Goal: Task Accomplishment & Management: Complete application form

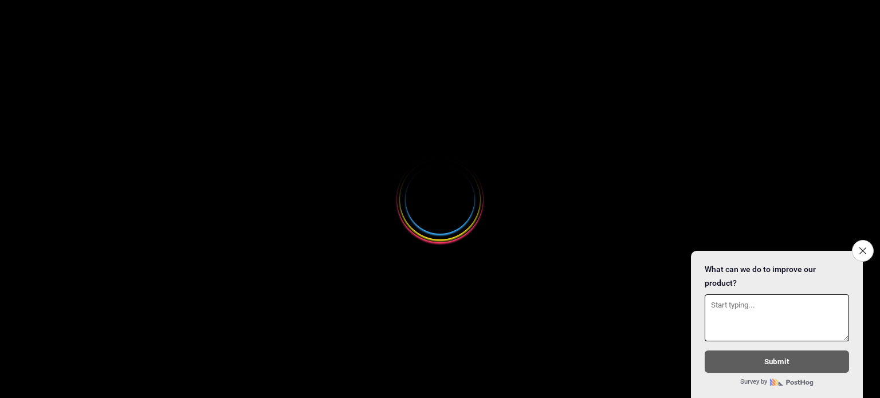
select select
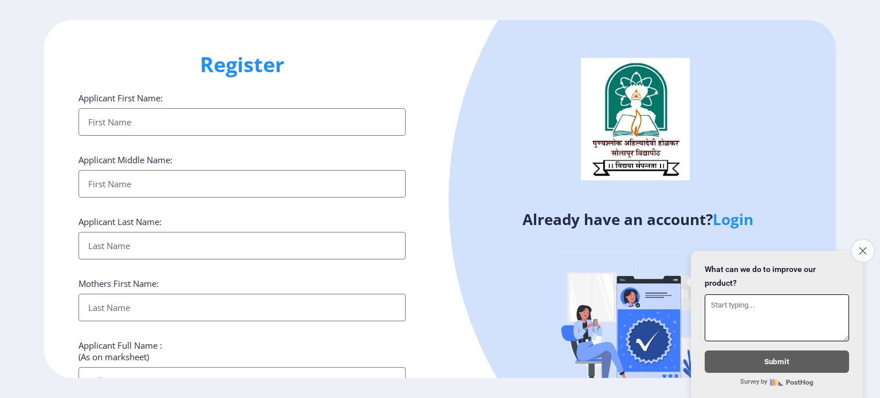
click at [864, 248] on button "Close survey" at bounding box center [863, 251] width 24 height 24
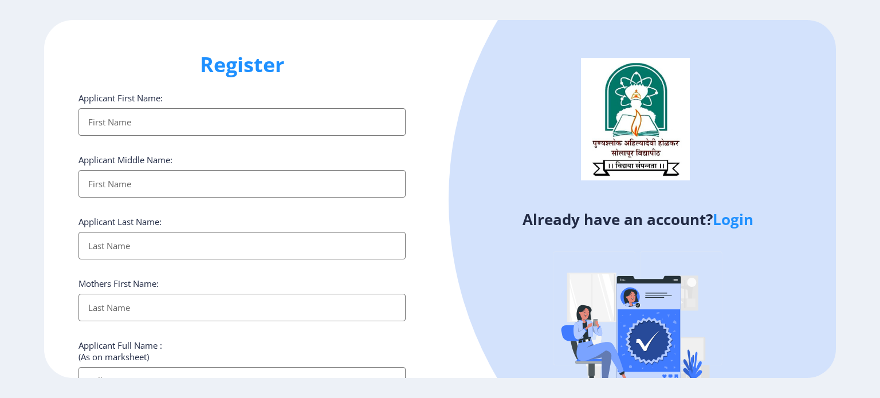
click at [293, 125] on input "Applicant First Name:" at bounding box center [242, 122] width 327 height 28
type input "[PERSON_NAME]"
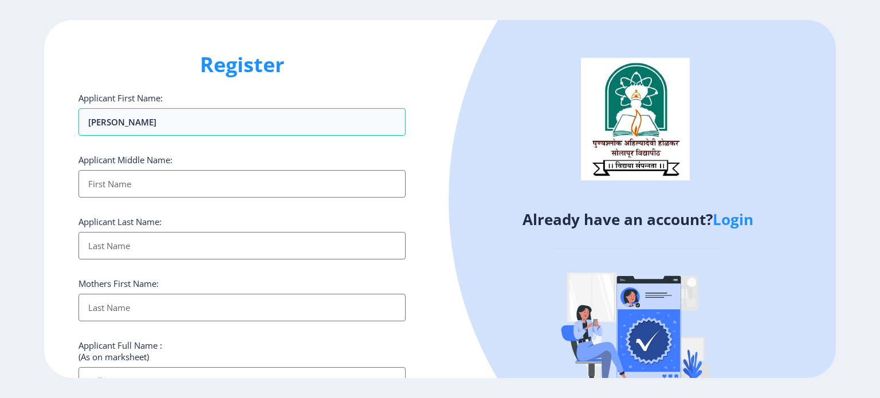
click at [227, 179] on input "Applicant First Name:" at bounding box center [242, 184] width 327 height 28
type input "Mohan"
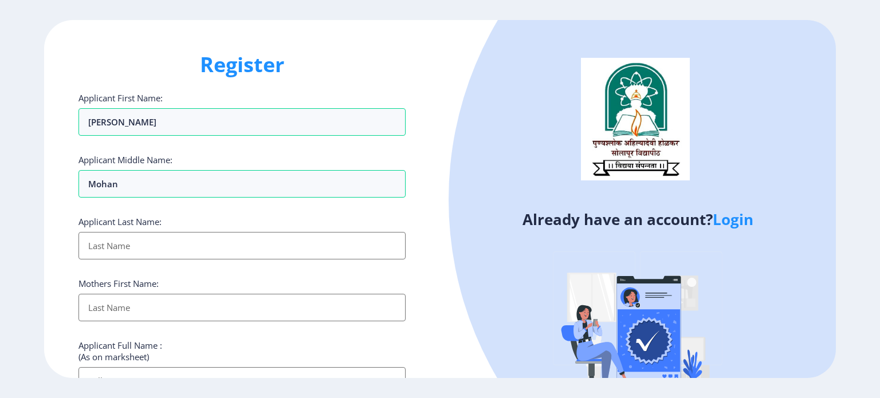
click at [164, 253] on input "Applicant First Name:" at bounding box center [242, 246] width 327 height 28
type input "Joshi"
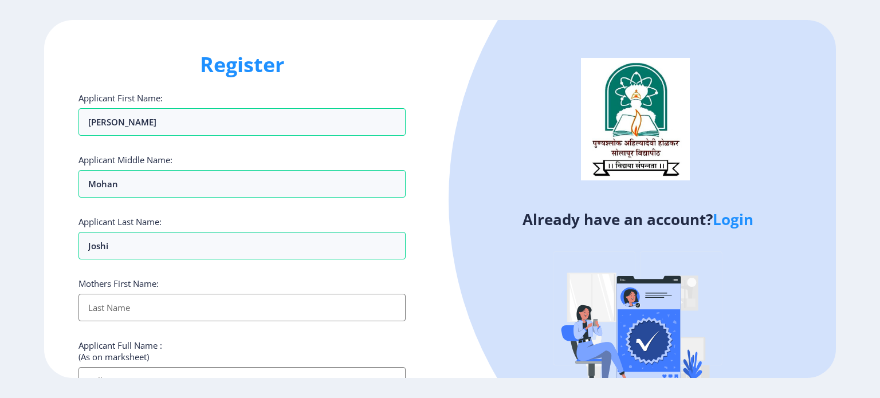
click at [137, 291] on div "Mothers First Name:" at bounding box center [242, 300] width 327 height 44
click at [131, 313] on input "Applicant First Name:" at bounding box center [242, 308] width 327 height 28
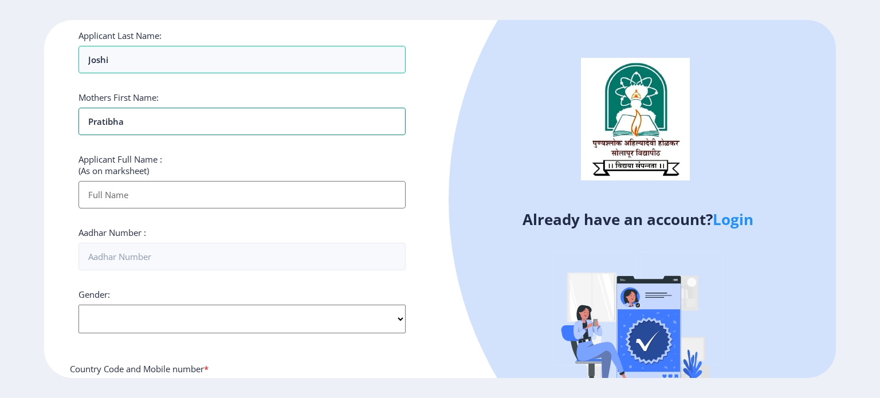
scroll to position [187, 0]
type input "Pratibha"
click at [148, 191] on input "Applicant First Name:" at bounding box center [242, 194] width 327 height 28
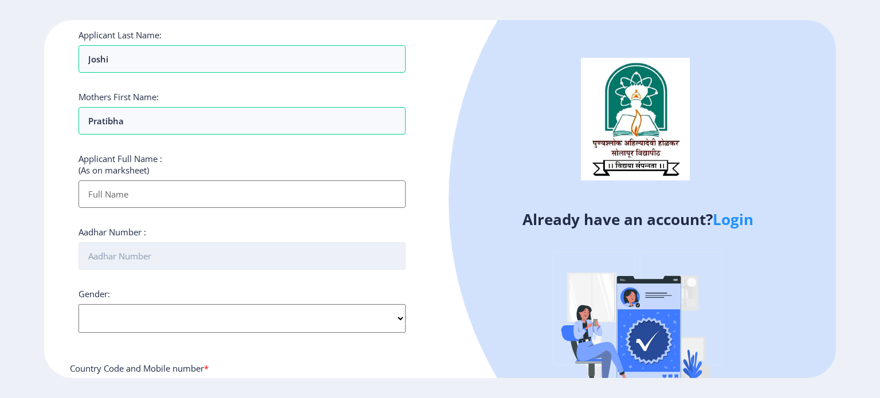
click at [159, 257] on input "Aadhar Number :" at bounding box center [242, 256] width 327 height 28
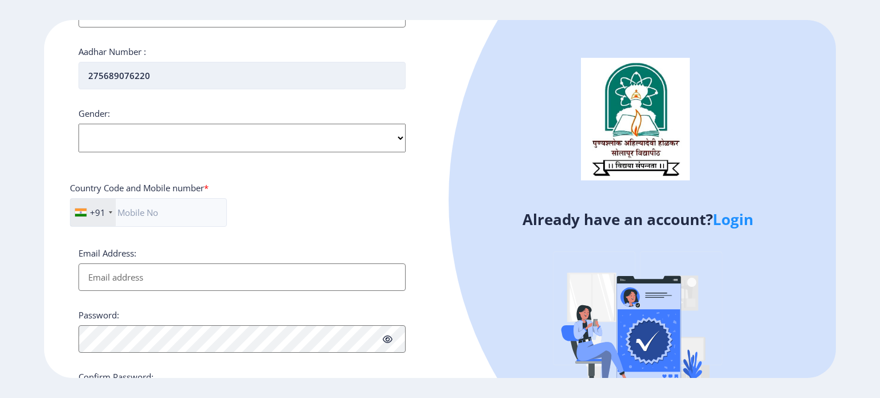
scroll to position [394, 0]
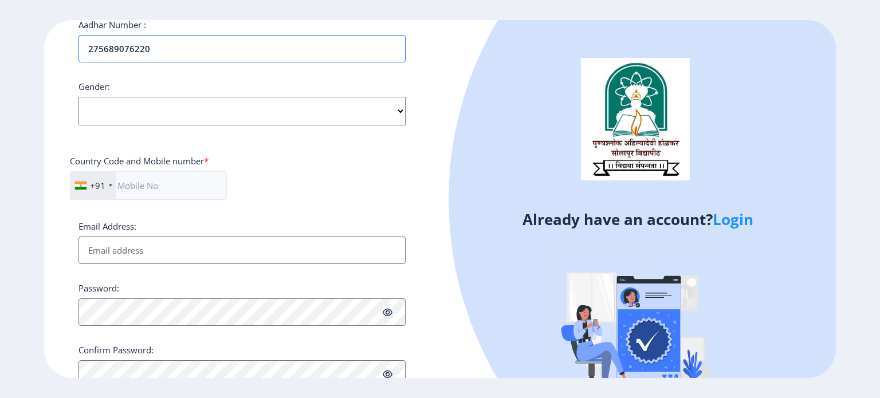
type input "275689076220"
click at [241, 117] on select "Select Gender [DEMOGRAPHIC_DATA] [DEMOGRAPHIC_DATA] Other" at bounding box center [242, 111] width 327 height 29
select select "[DEMOGRAPHIC_DATA]"
click at [79, 97] on select "Select Gender [DEMOGRAPHIC_DATA] [DEMOGRAPHIC_DATA] Other" at bounding box center [242, 111] width 327 height 29
click at [196, 166] on div "Country Code and Mobile number *" at bounding box center [139, 163] width 139 height 16
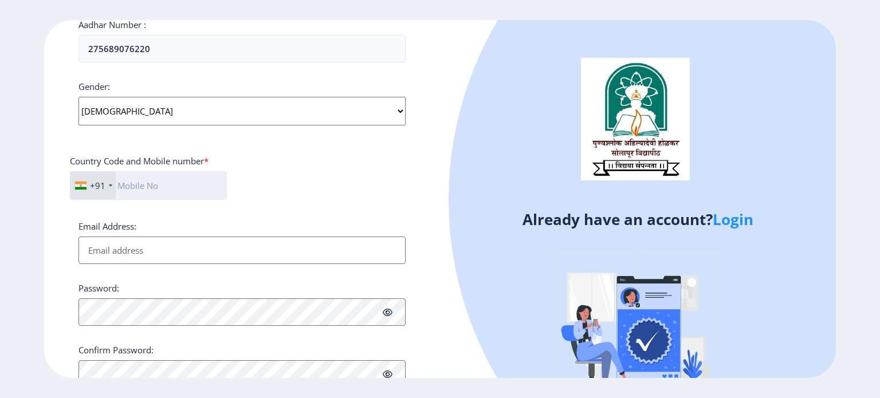
drag, startPoint x: 179, startPoint y: 199, endPoint x: 189, endPoint y: 180, distance: 21.3
click at [189, 180] on div "+91 [GEOGRAPHIC_DATA] ([GEOGRAPHIC_DATA]) +91 [GEOGRAPHIC_DATA] (‫[GEOGRAPHIC_D…" at bounding box center [148, 190] width 157 height 38
click at [189, 180] on input "text" at bounding box center [148, 185] width 157 height 29
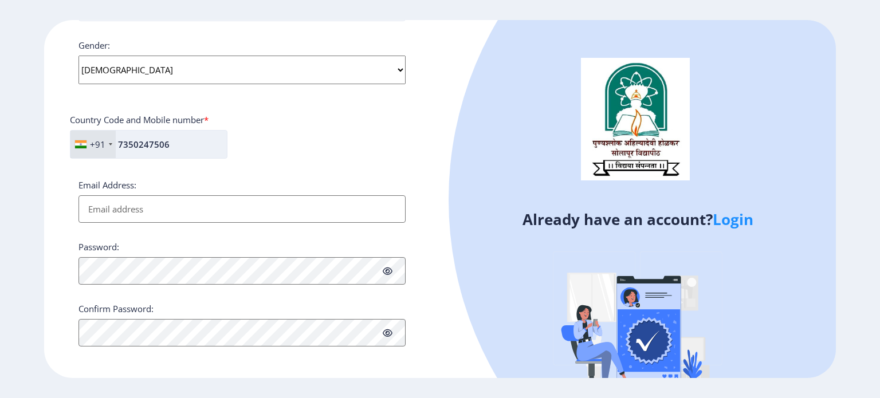
scroll to position [437, 0]
type input "7350247506"
click at [168, 197] on input "Email Address:" at bounding box center [242, 208] width 327 height 28
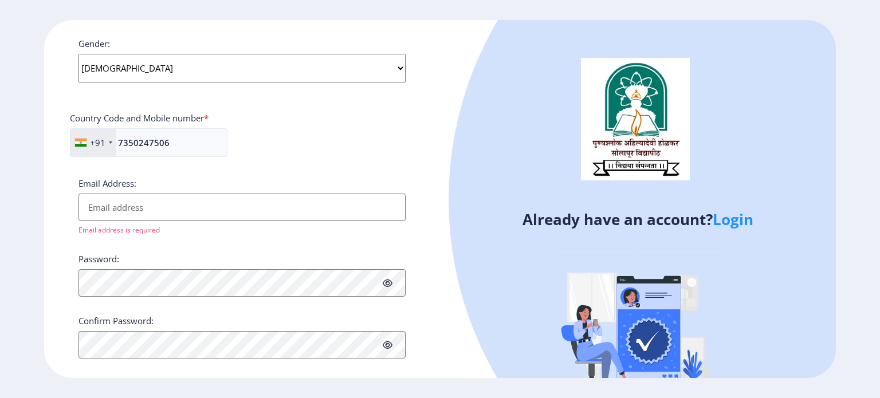
click at [648, 17] on div "Register Applicant First Name: [PERSON_NAME] Applicant Middle Name: Mohan Appli…" at bounding box center [440, 199] width 880 height 398
click at [633, 54] on div at bounding box center [801, 200] width 704 height 704
click at [115, 203] on input "Email Address:" at bounding box center [242, 208] width 327 height 28
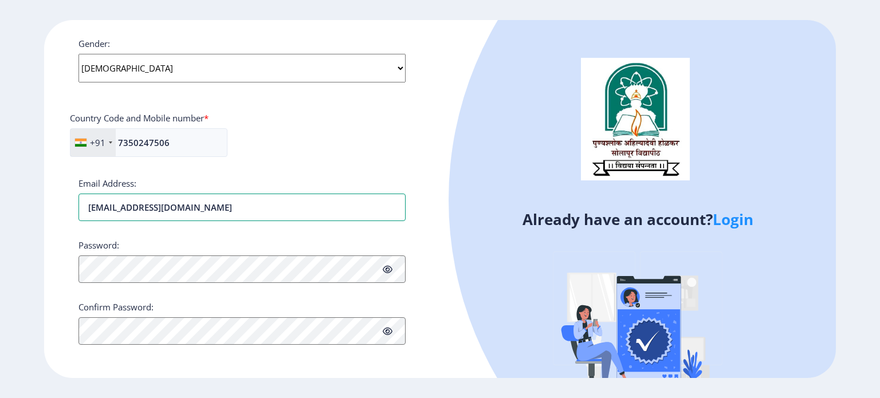
type input "[EMAIL_ADDRESS][DOMAIN_NAME]"
click at [388, 327] on icon at bounding box center [388, 331] width 10 height 9
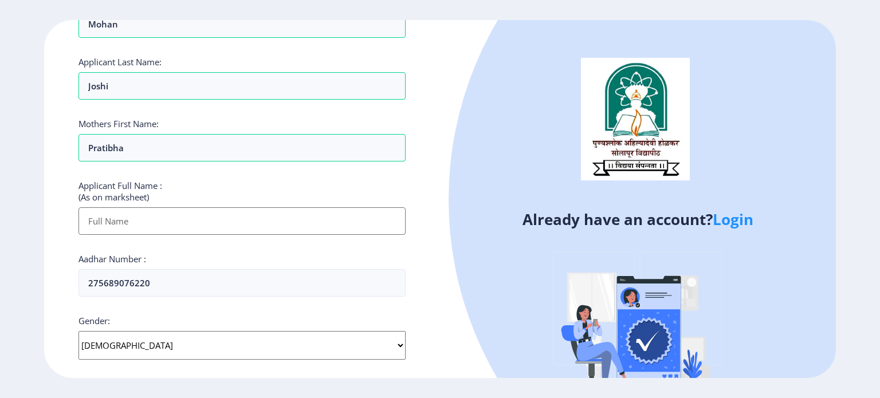
scroll to position [167, 0]
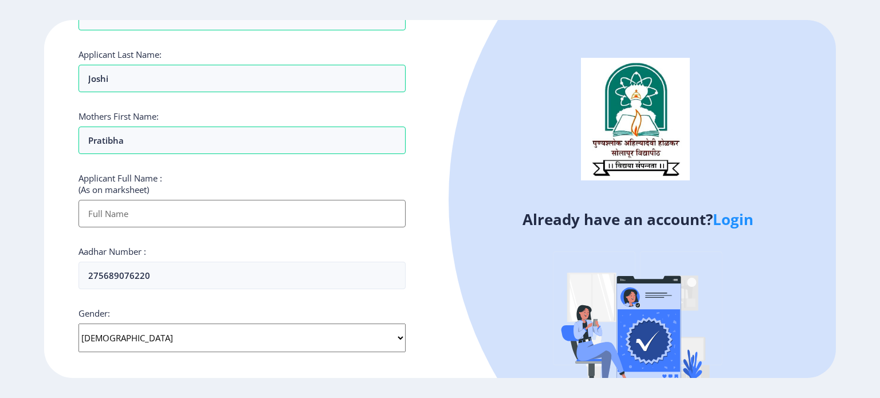
click at [238, 211] on input "Applicant First Name:" at bounding box center [242, 214] width 327 height 28
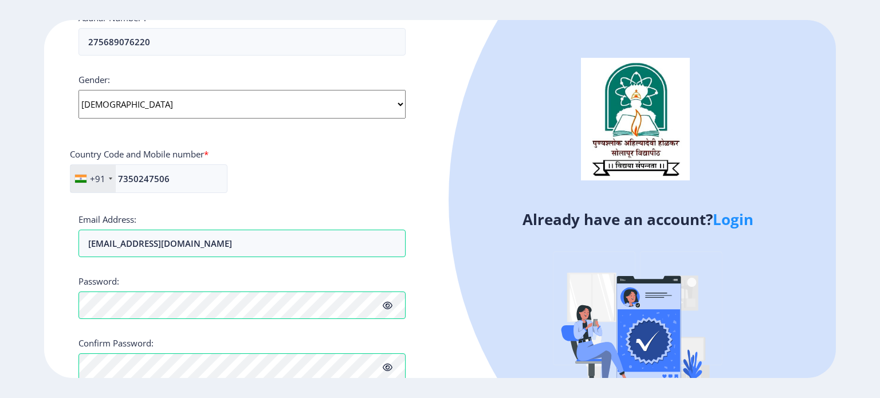
scroll to position [437, 0]
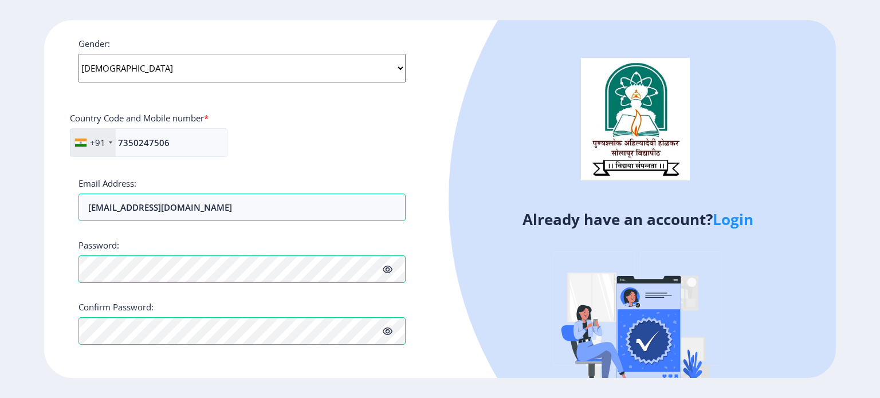
click at [560, 304] on img at bounding box center [638, 330] width 201 height 201
click at [390, 269] on icon at bounding box center [388, 269] width 10 height 9
click at [388, 332] on icon at bounding box center [388, 331] width 10 height 9
click at [345, 123] on div "Country Code and Mobile number *" at bounding box center [242, 120] width 344 height 16
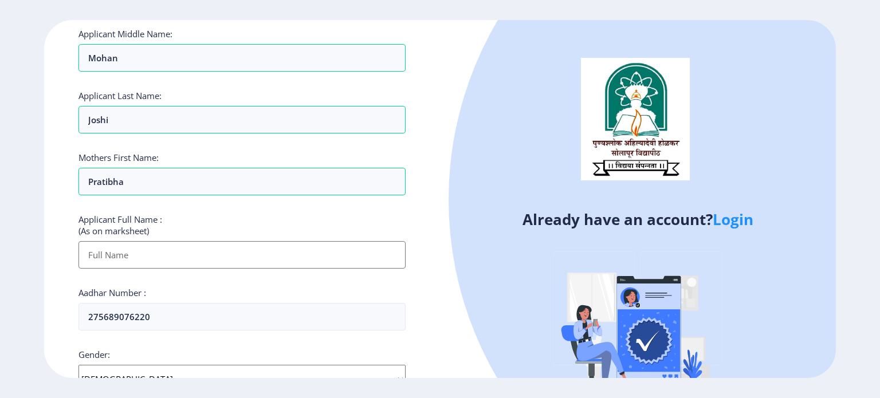
scroll to position [125, 0]
click at [245, 258] on input "Applicant First Name:" at bounding box center [242, 256] width 327 height 28
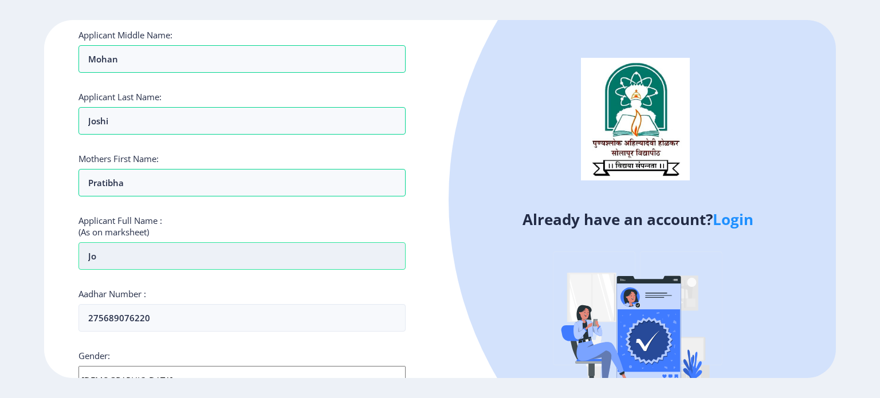
type input "j"
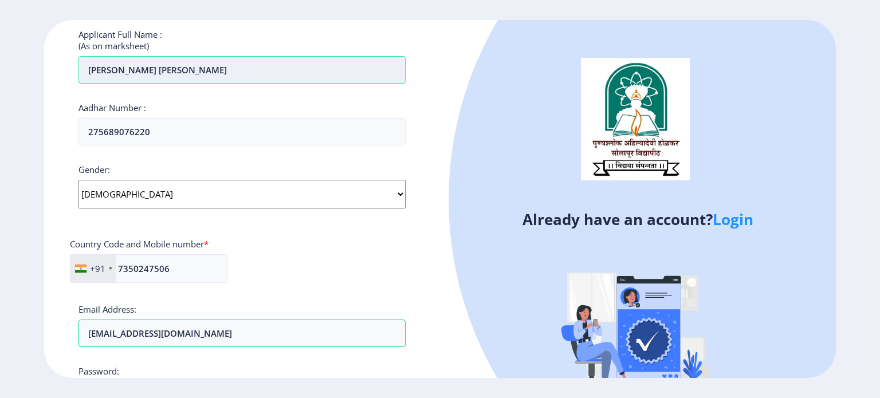
scroll to position [465, 0]
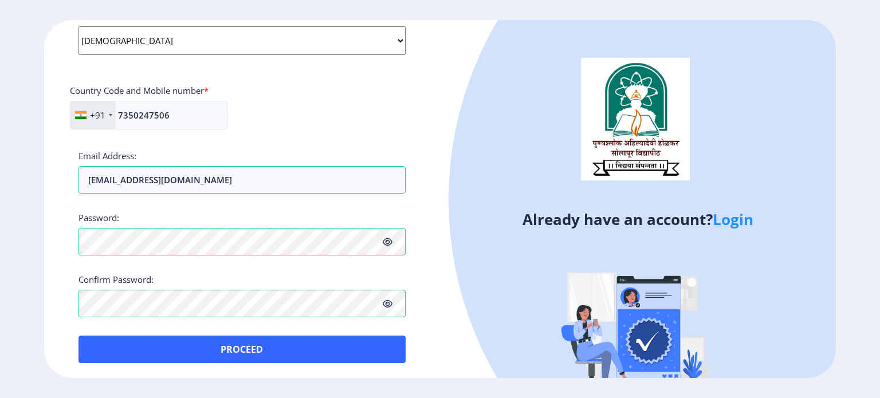
type input "[PERSON_NAME] [PERSON_NAME]"
